Goal: Check status: Check status

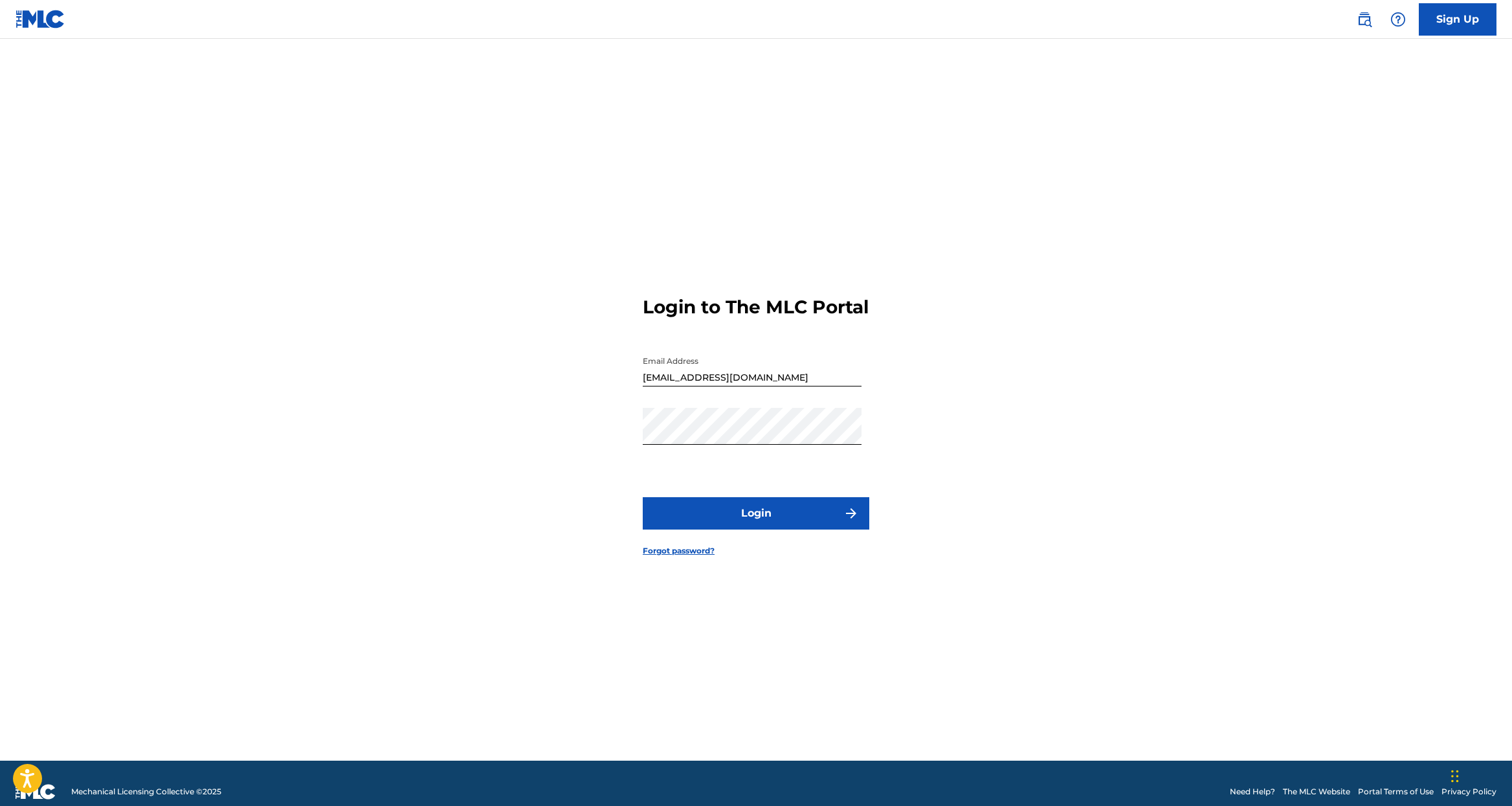
click at [801, 529] on button "Login" at bounding box center [756, 513] width 227 height 32
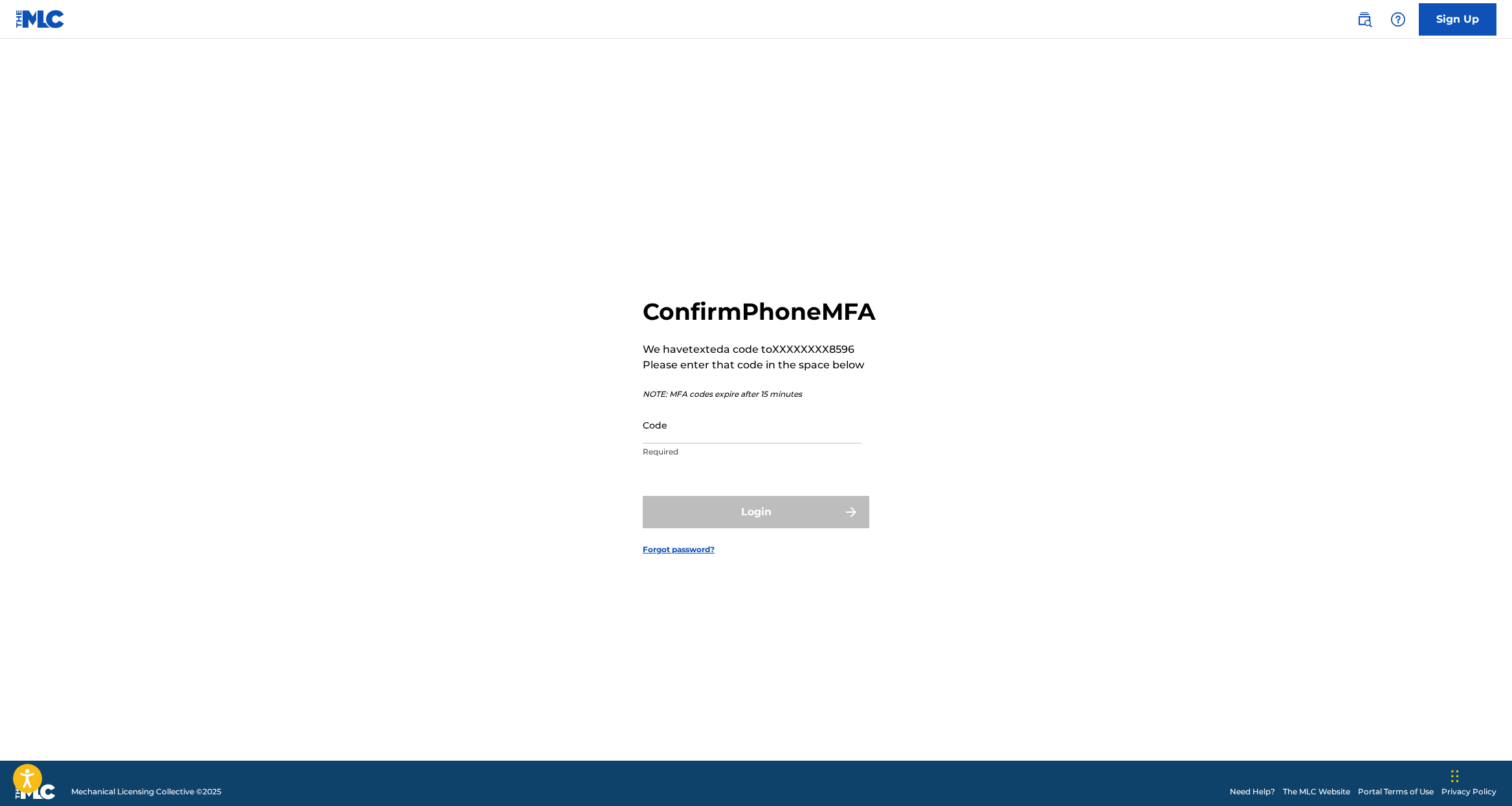
click at [715, 443] on input "Code" at bounding box center [752, 425] width 219 height 37
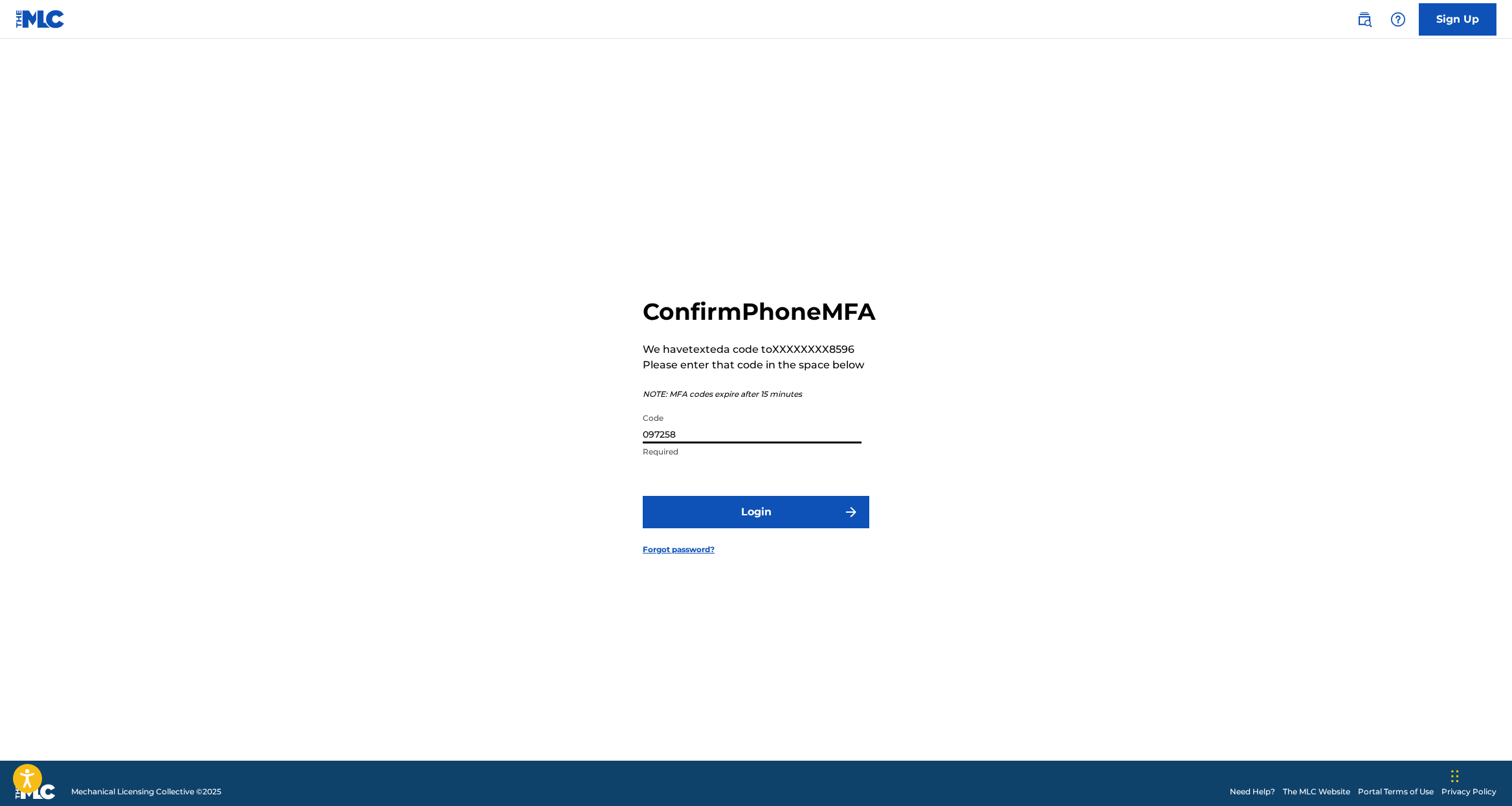
type input "097258"
click at [643, 496] on button "Login" at bounding box center [756, 512] width 227 height 32
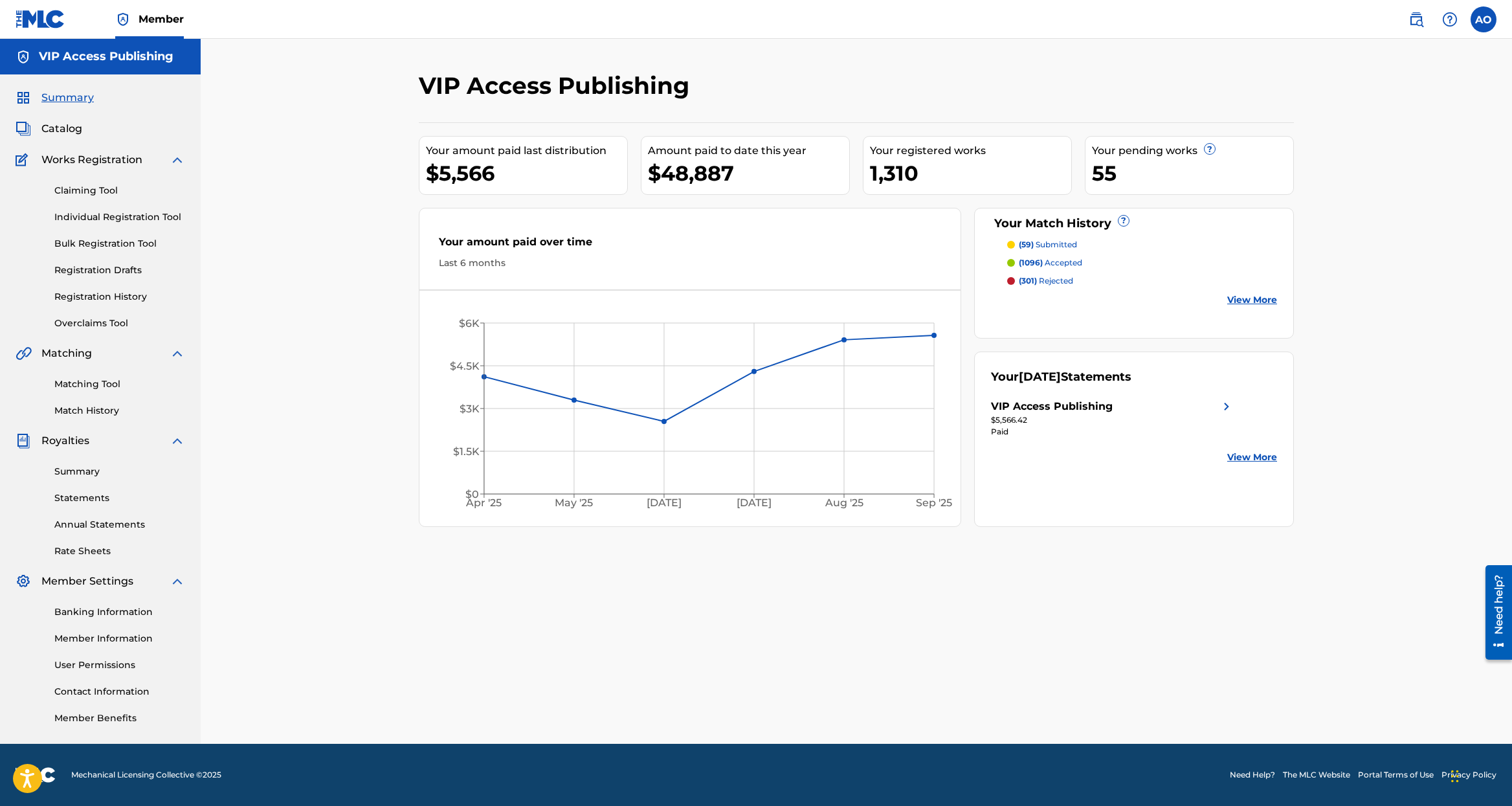
click at [74, 133] on span "Catalog" at bounding box center [62, 128] width 41 height 15
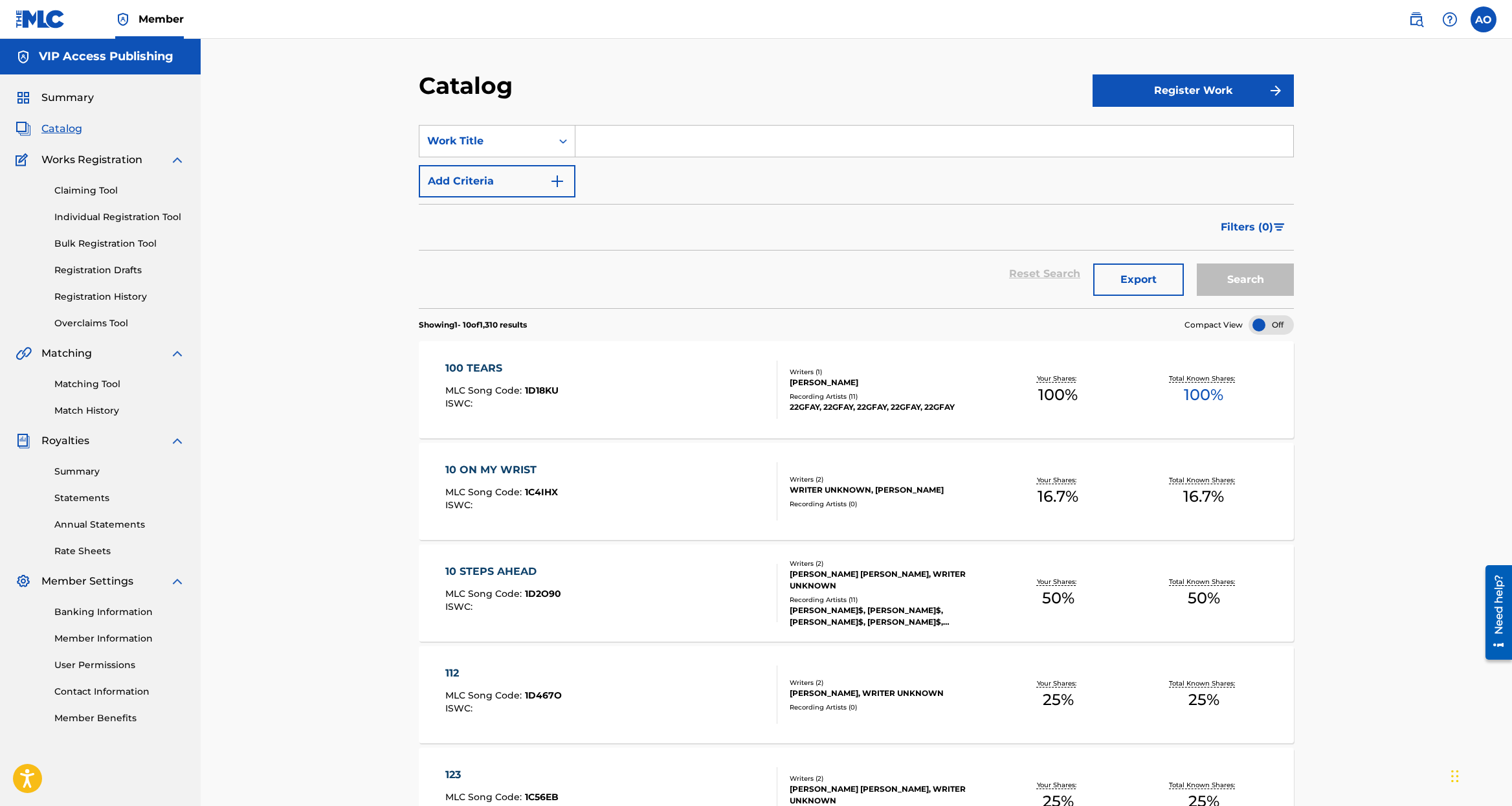
click at [55, 94] on span "Summary" at bounding box center [68, 97] width 52 height 15
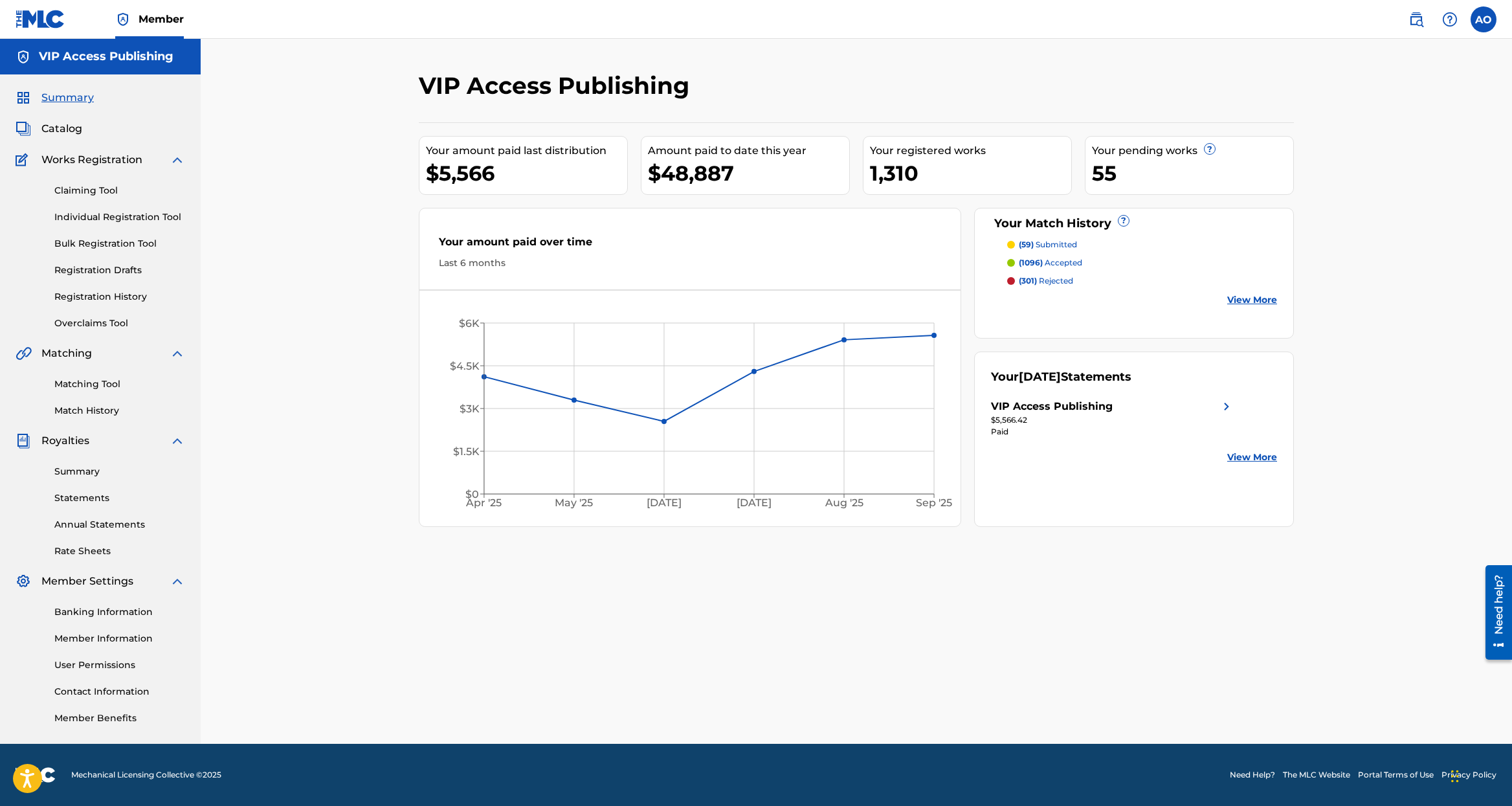
click at [140, 293] on link "Registration History" at bounding box center [120, 297] width 130 height 14
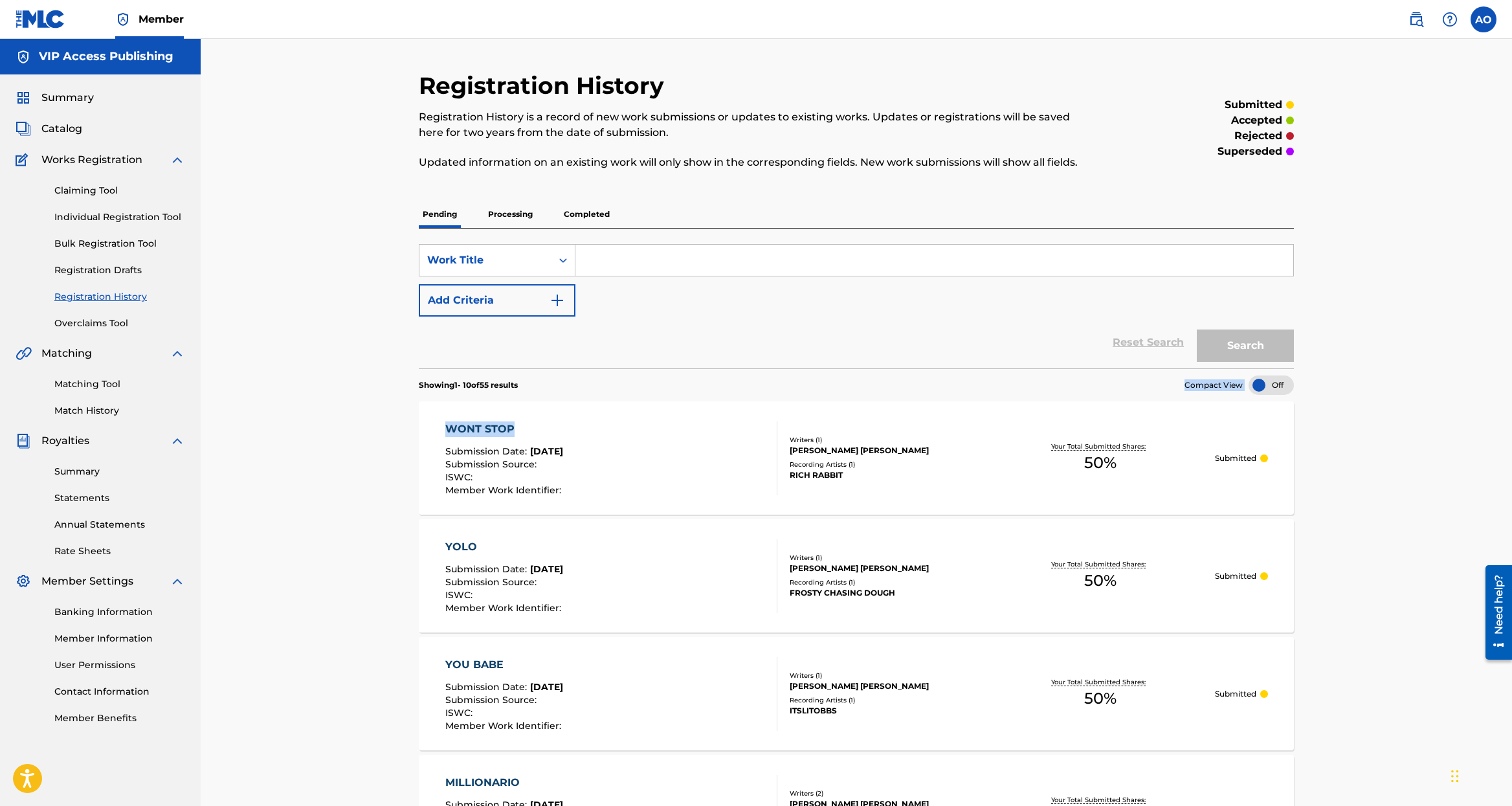
drag, startPoint x: 378, startPoint y: 397, endPoint x: 265, endPoint y: 399, distance: 113.0
click at [200, 389] on div "Summary Catalog Works Registration Claiming Tool Individual Registration Tool B…" at bounding box center [100, 407] width 200 height 666
drag, startPoint x: 422, startPoint y: 388, endPoint x: 502, endPoint y: 389, distance: 80.0
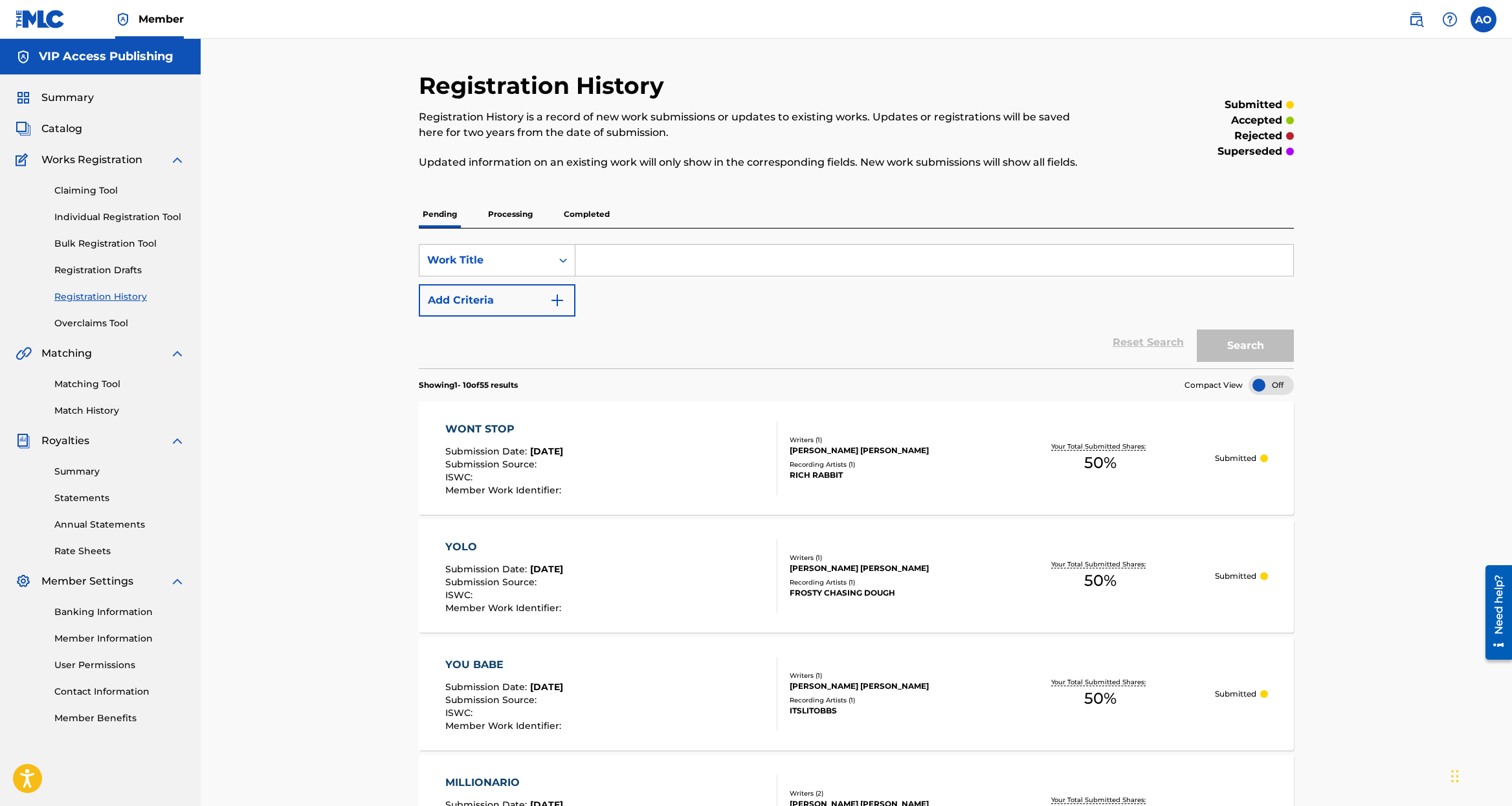
drag, startPoint x: 330, startPoint y: 178, endPoint x: 635, endPoint y: 402, distance: 378.4
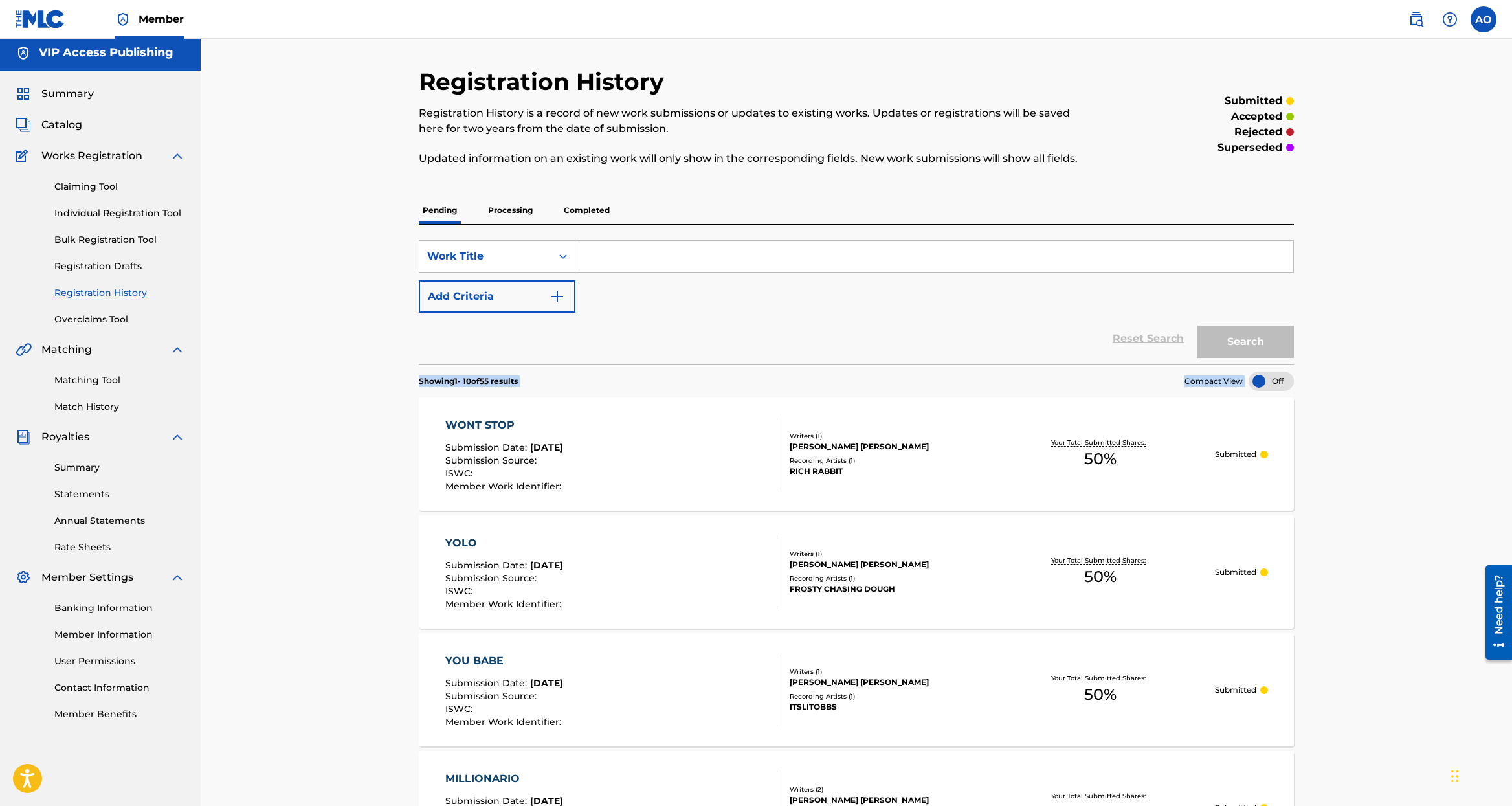
click at [635, 402] on div "WONT STOP Submission Date : [DATE] Submission Source : ISWC : Member Work Ident…" at bounding box center [856, 453] width 875 height 113
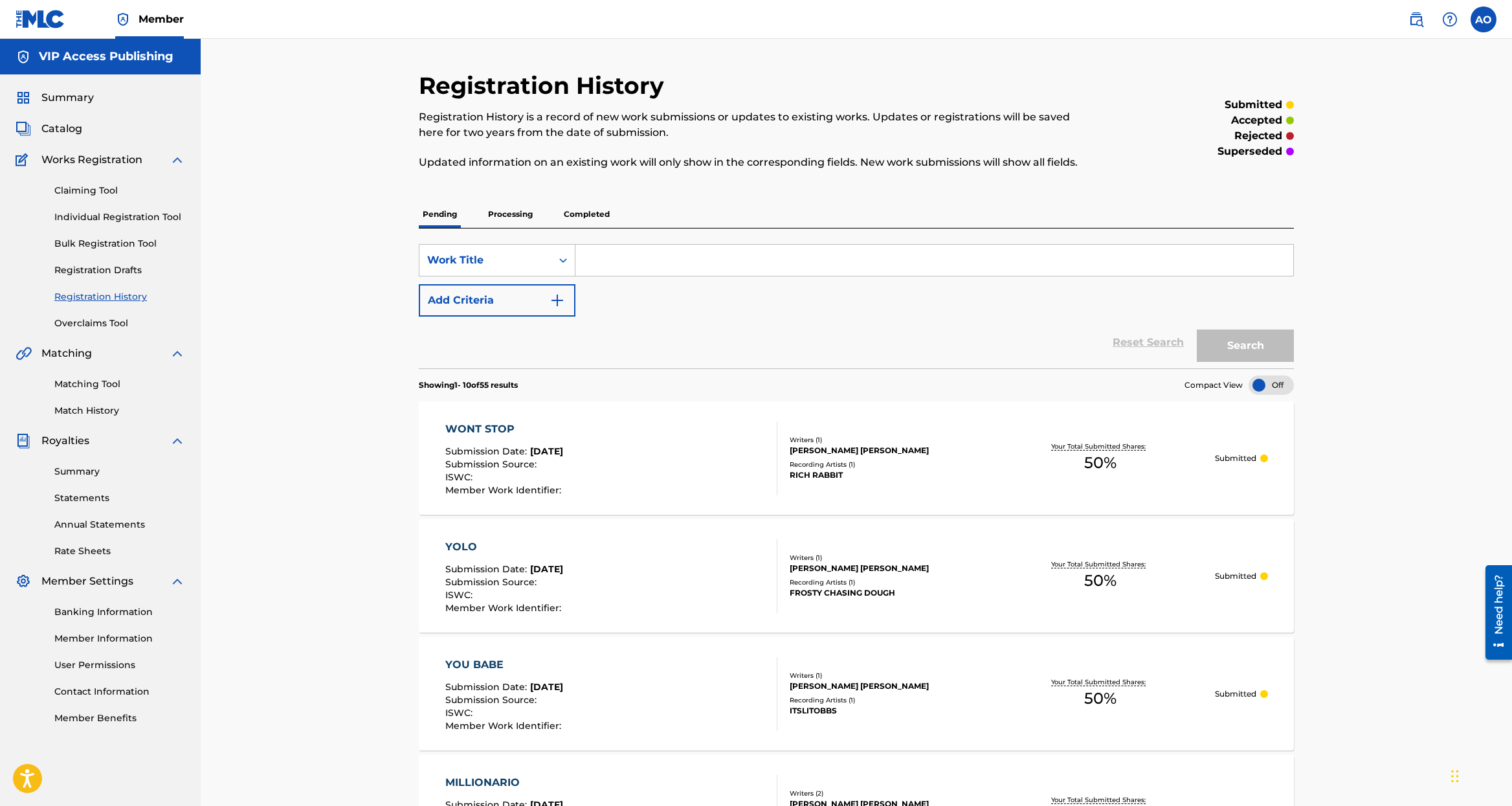
click at [501, 219] on p "Processing" at bounding box center [510, 214] width 52 height 27
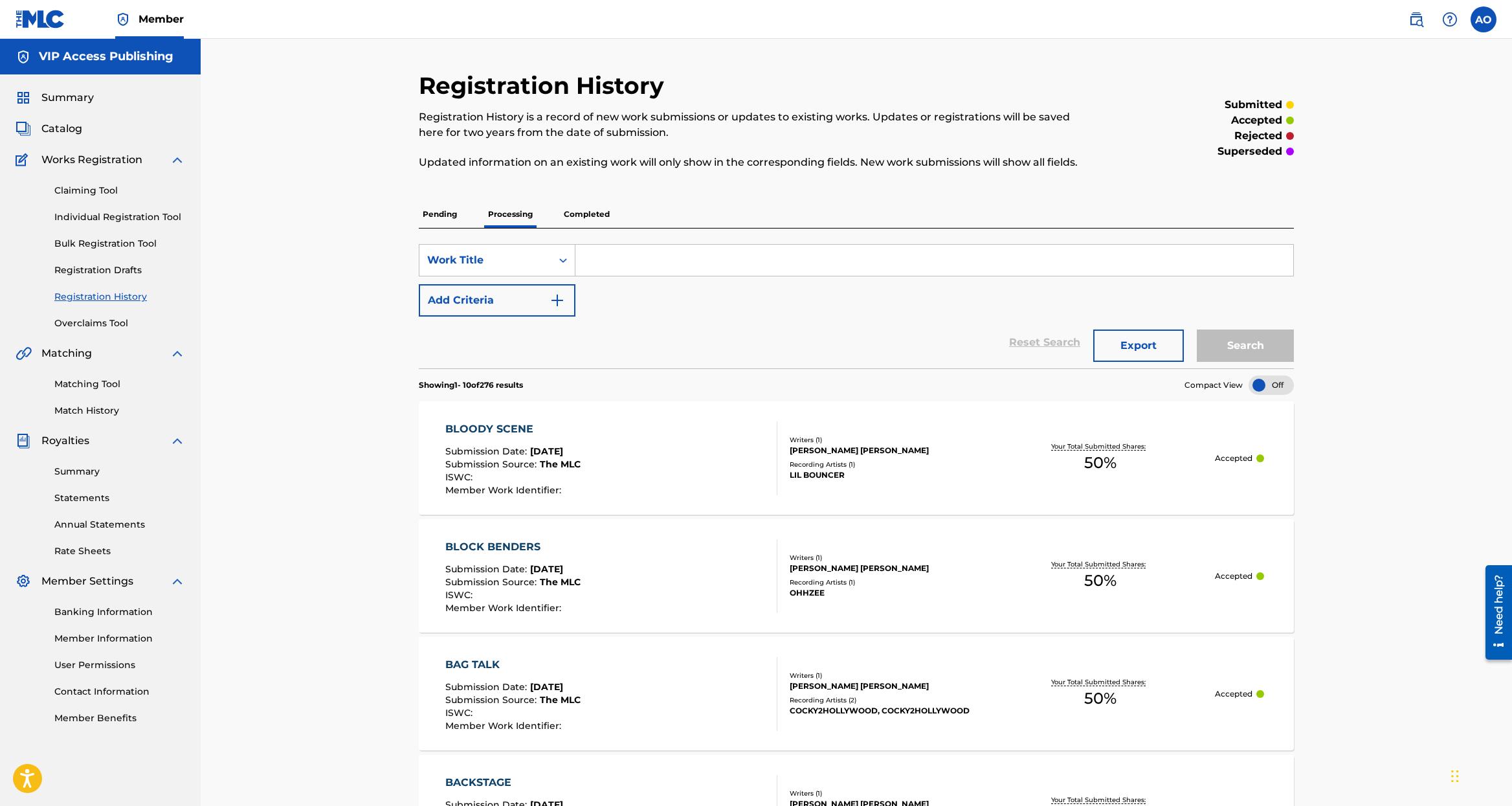
click at [571, 224] on p "Completed" at bounding box center [587, 214] width 54 height 27
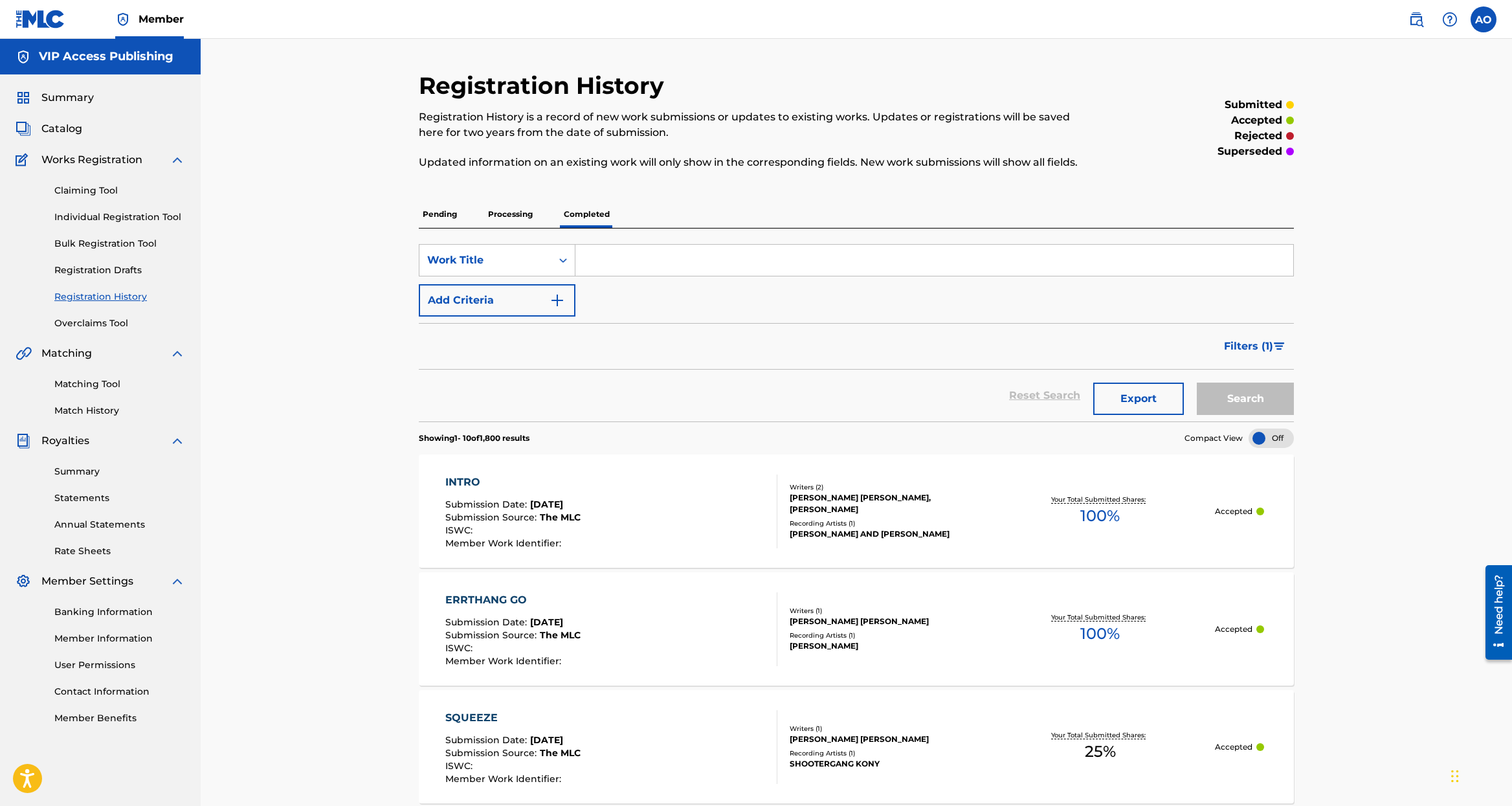
click at [445, 211] on p "Pending" at bounding box center [440, 214] width 42 height 27
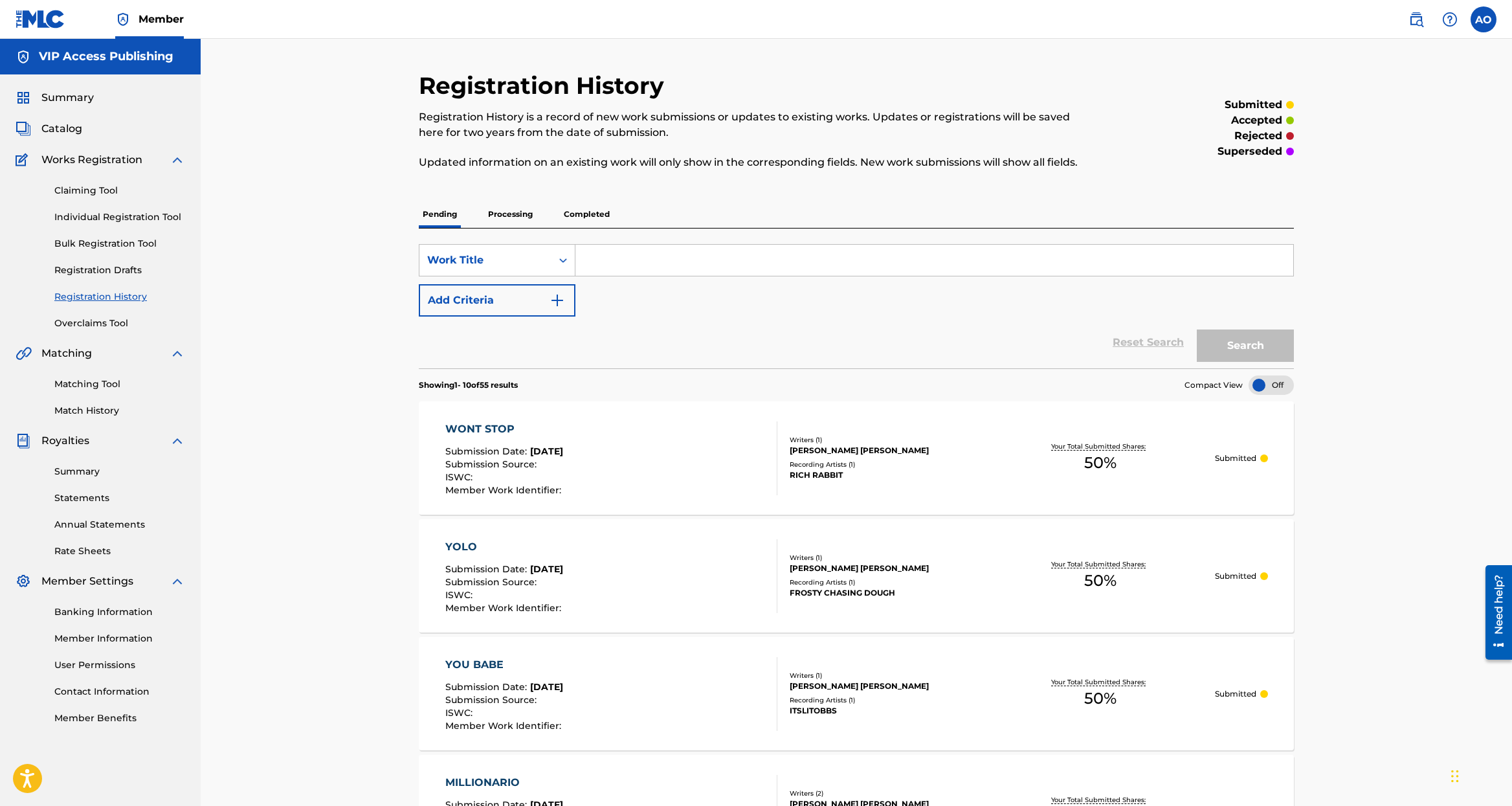
click at [107, 99] on div "Summary" at bounding box center [100, 97] width 170 height 15
click at [86, 102] on span "Summary" at bounding box center [68, 97] width 52 height 15
